Goal: Task Accomplishment & Management: Complete application form

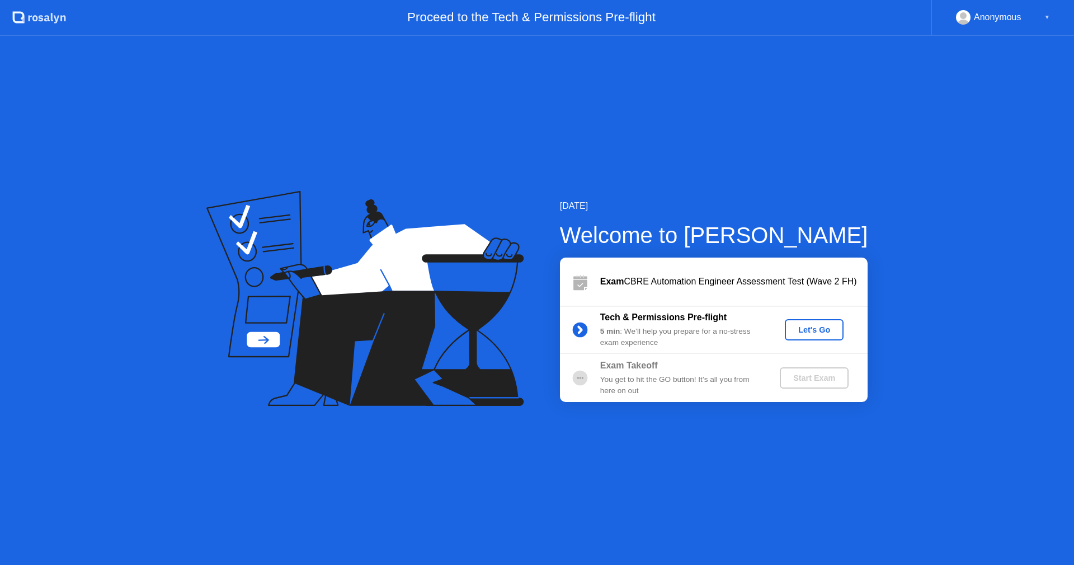
click at [799, 379] on div "Start Exam" at bounding box center [815, 377] width 60 height 9
click at [805, 186] on div "[DATE] Welcome to [PERSON_NAME] Exam CBRE Automation Engineer Assessment Test (…" at bounding box center [537, 300] width 1074 height 529
click at [1049, 539] on icon "Open Intercom Messenger" at bounding box center [1049, 540] width 13 height 15
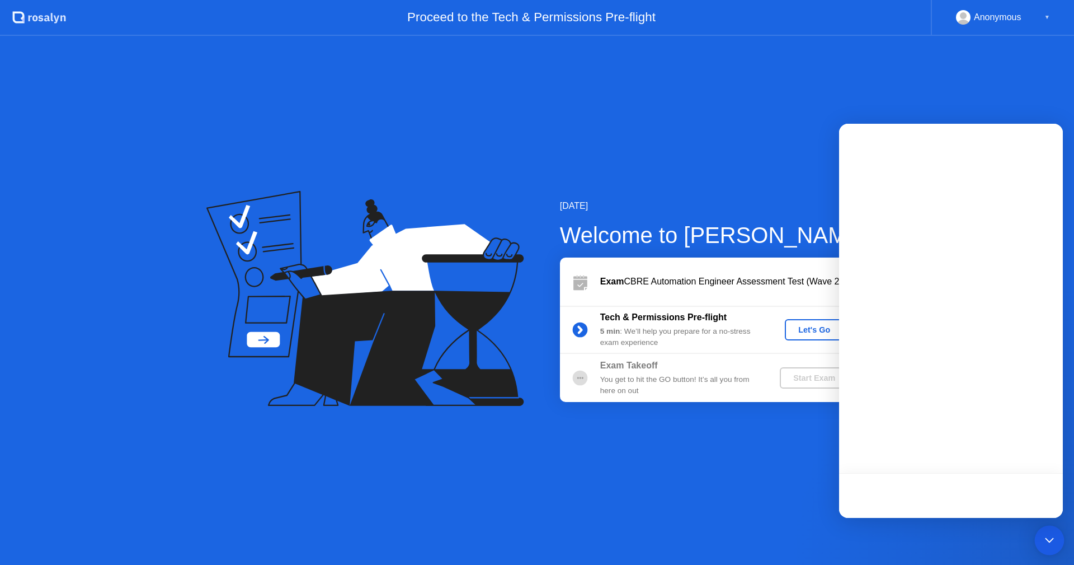
click at [1049, 539] on icon "Open Intercom Messenger" at bounding box center [1050, 540] width 15 height 15
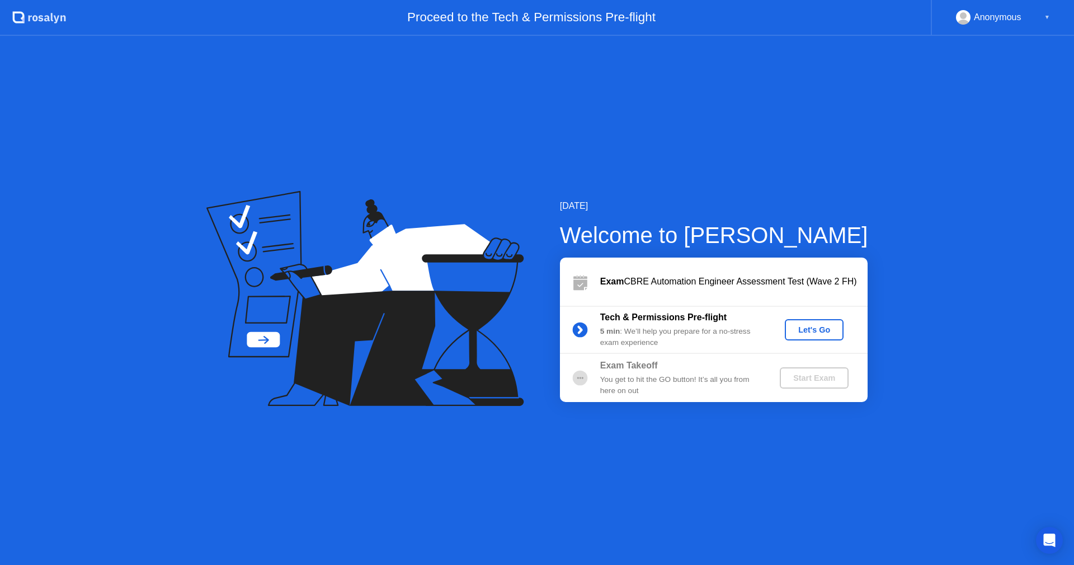
click at [985, 10] on div "Anonymous" at bounding box center [998, 17] width 48 height 15
click at [818, 334] on div "Let's Go" at bounding box center [815, 329] width 50 height 9
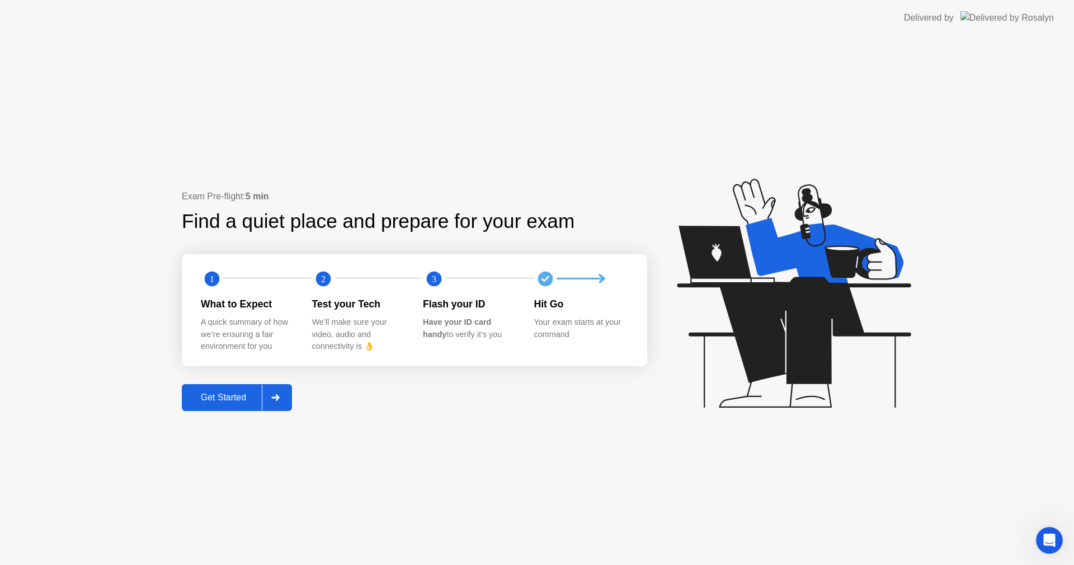
click at [279, 395] on icon at bounding box center [275, 397] width 8 height 7
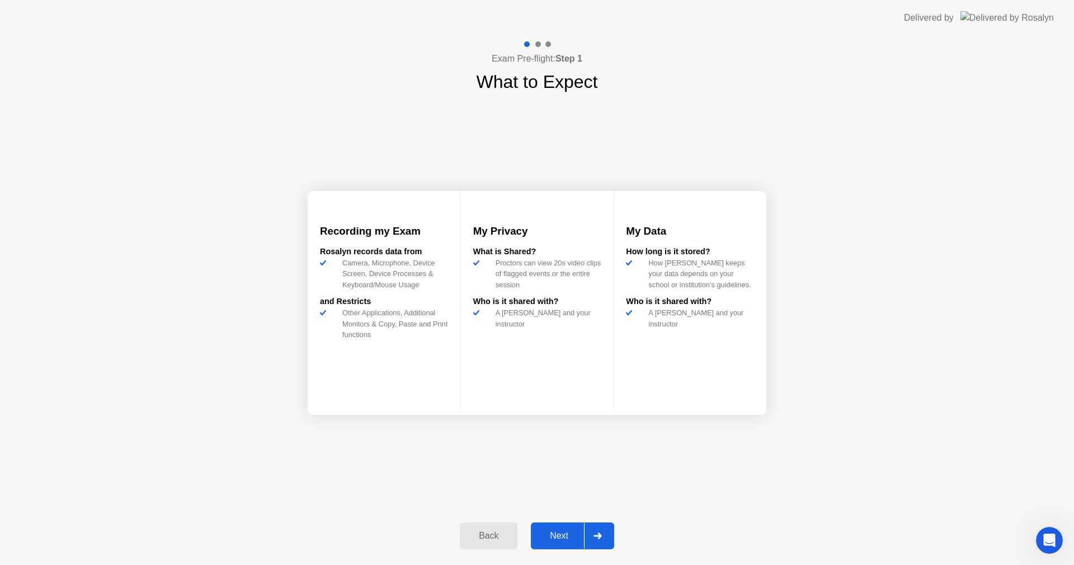
click at [594, 541] on div at bounding box center [597, 536] width 27 height 26
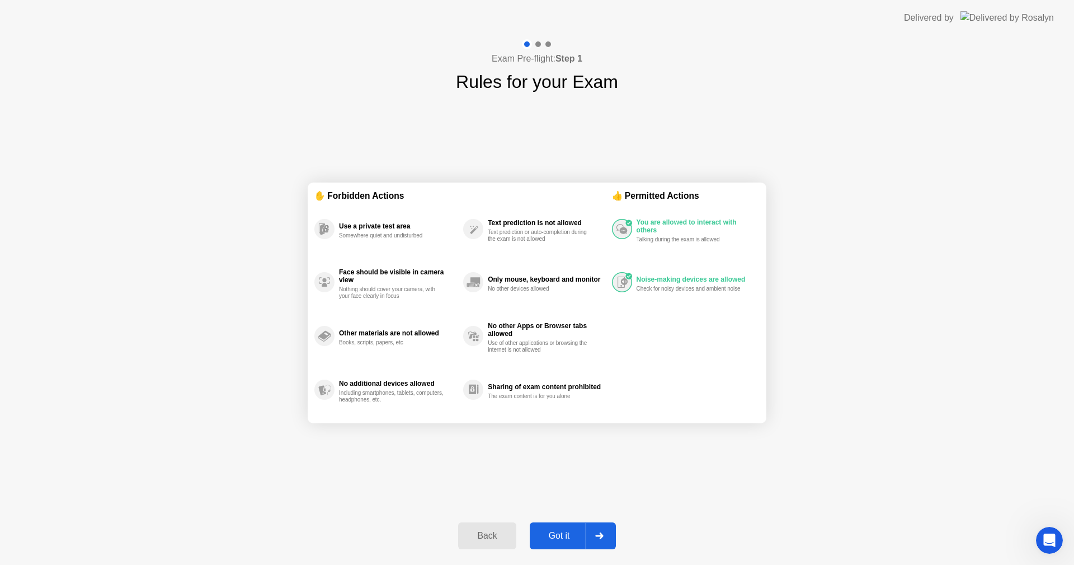
click at [594, 541] on div at bounding box center [599, 536] width 27 height 26
select select "**********"
select select "*******"
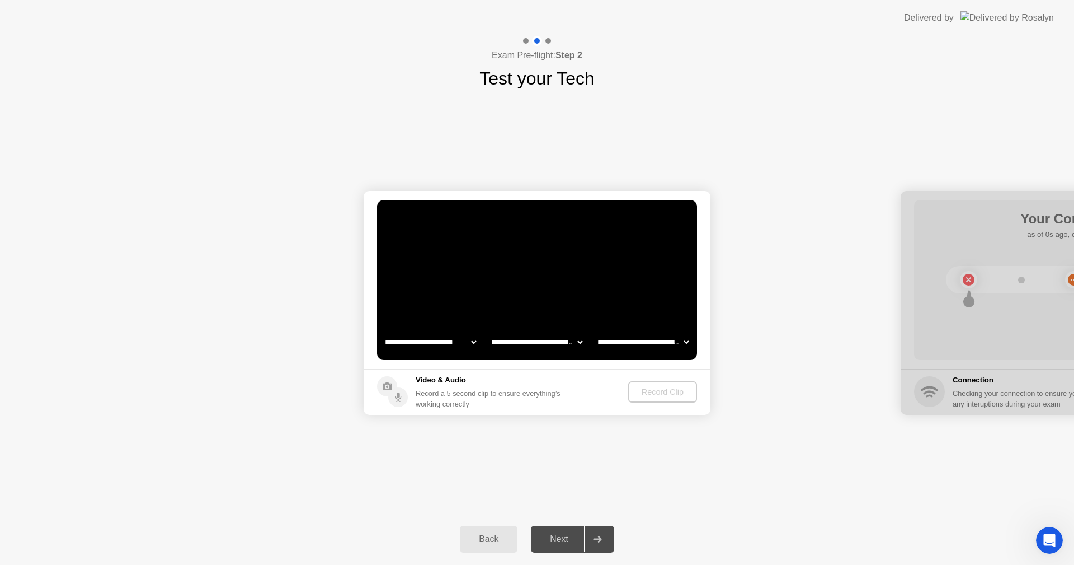
click at [594, 541] on div at bounding box center [597, 539] width 27 height 26
click at [666, 396] on div "Record Clip" at bounding box center [663, 391] width 60 height 9
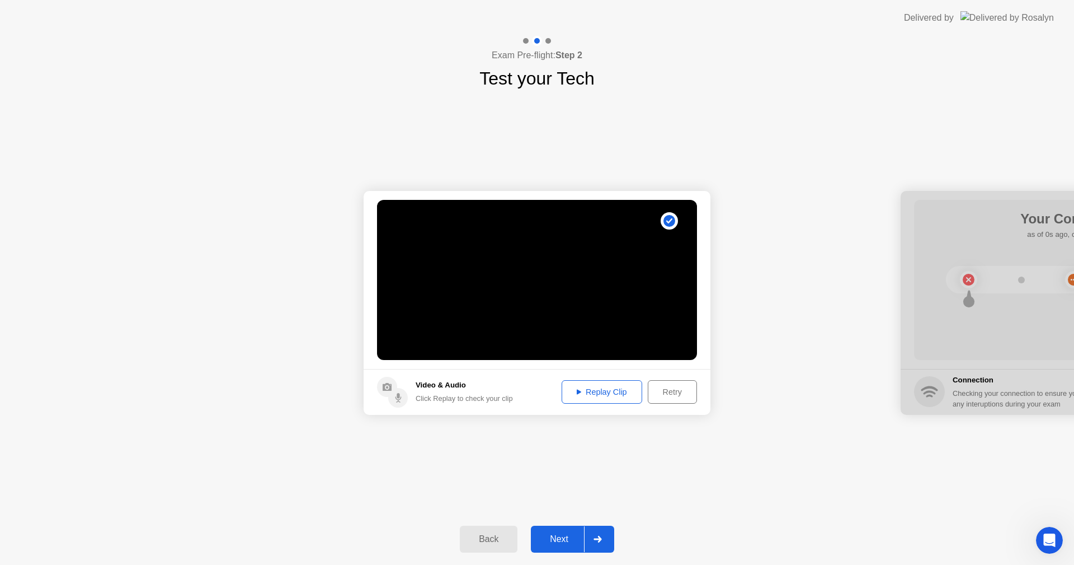
click at [591, 528] on div at bounding box center [597, 539] width 27 height 26
